Goal: Book appointment/travel/reservation

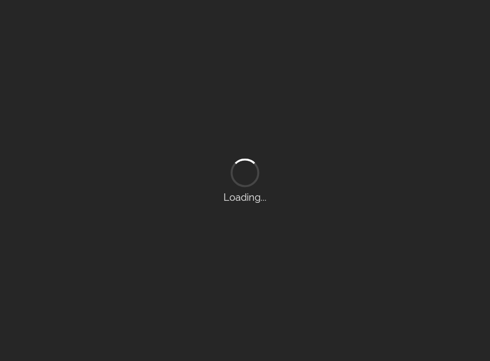
click at [339, 143] on div "Loading..." at bounding box center [245, 180] width 490 height 361
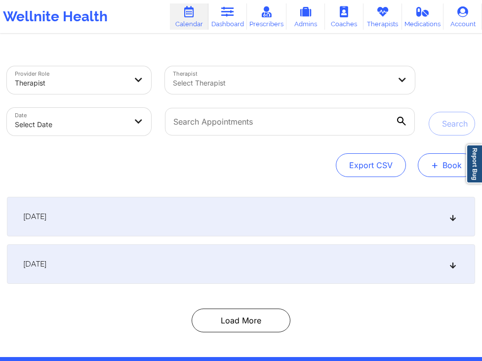
click at [437, 167] on span "+" at bounding box center [435, 164] width 7 height 5
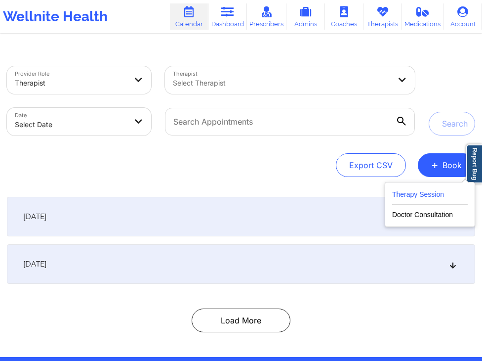
click at [421, 192] on button "Therapy Session" at bounding box center [430, 196] width 76 height 16
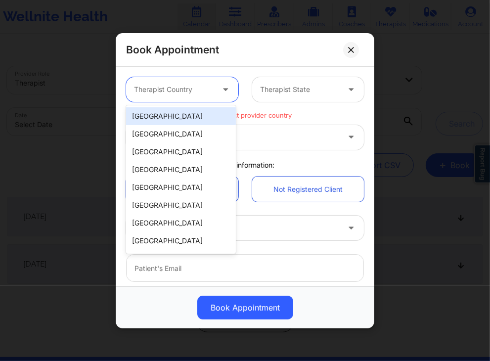
click at [208, 86] on div at bounding box center [174, 90] width 80 height 12
click at [184, 121] on div "[GEOGRAPHIC_DATA]" at bounding box center [181, 116] width 110 height 18
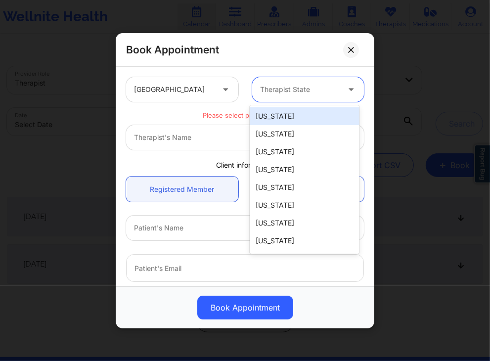
click at [302, 84] on div at bounding box center [300, 90] width 80 height 12
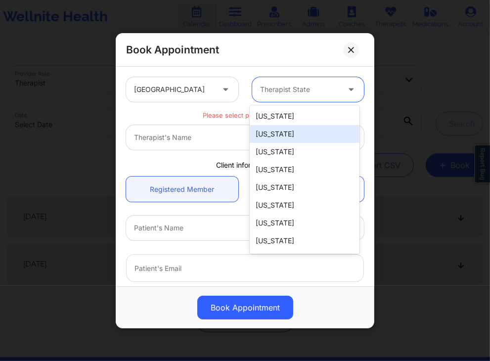
click at [279, 132] on div "[US_STATE]" at bounding box center [305, 134] width 110 height 18
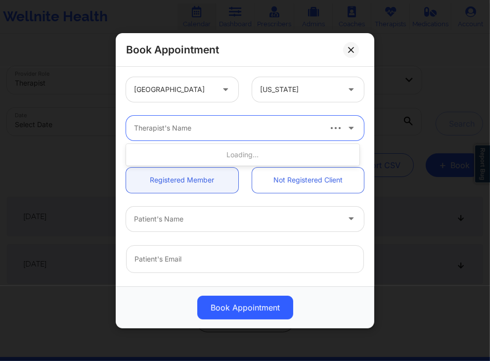
click at [302, 121] on div "Therapist's Name" at bounding box center [223, 128] width 195 height 25
